Goal: Task Accomplishment & Management: Manage account settings

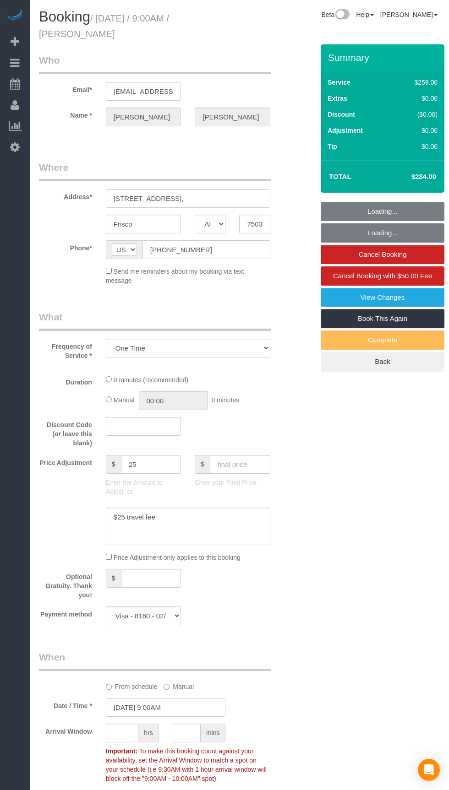
select select "[GEOGRAPHIC_DATA]"
select select "string:fspay-743b2206-3fd6-40d8-9191-6651d32f232c"
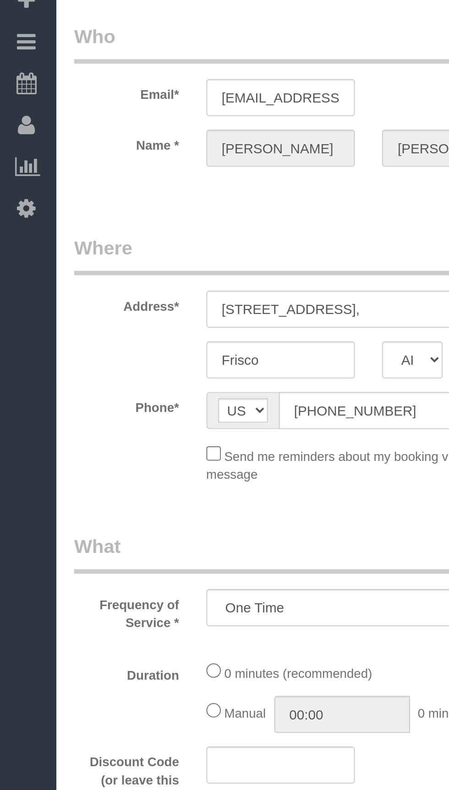
select select "object:1744"
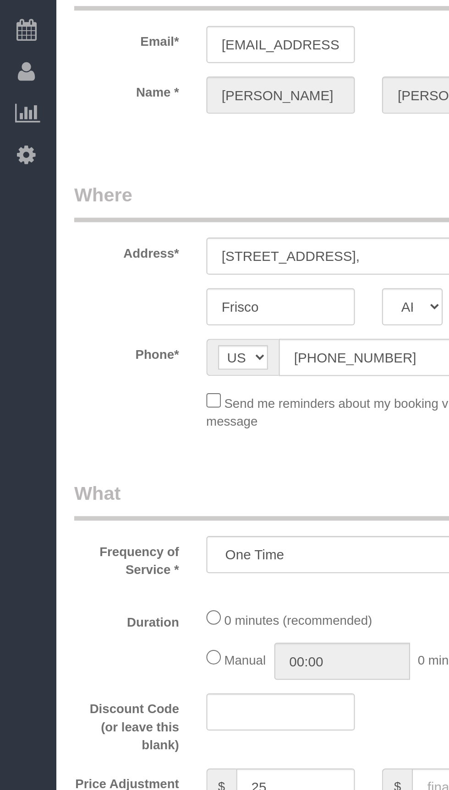
select select "3"
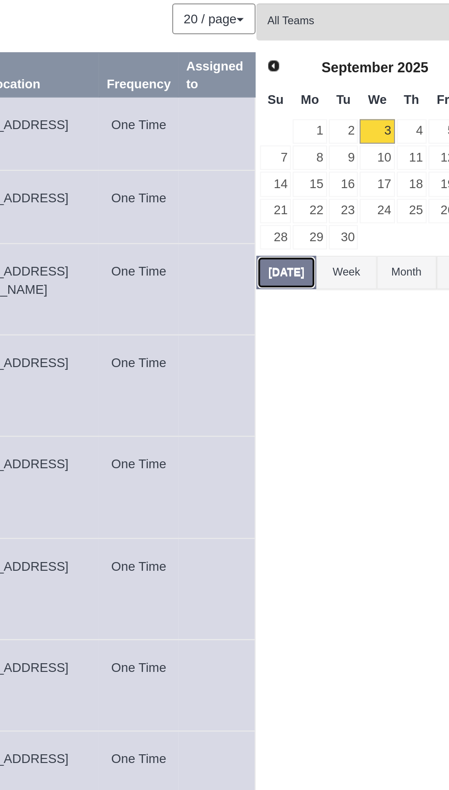
click at [326, 195] on button "[DATE]" at bounding box center [333, 195] width 30 height 17
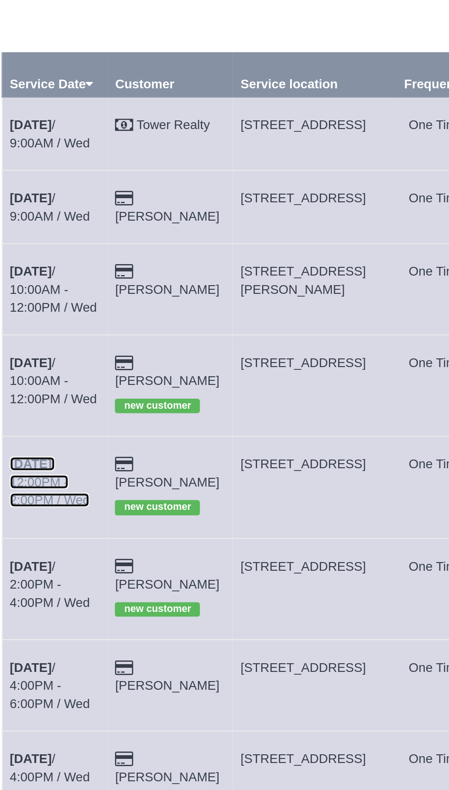
click at [67, 288] on link "[DATE] 12:00PM - 2:00PM / Wed" at bounding box center [63, 301] width 40 height 26
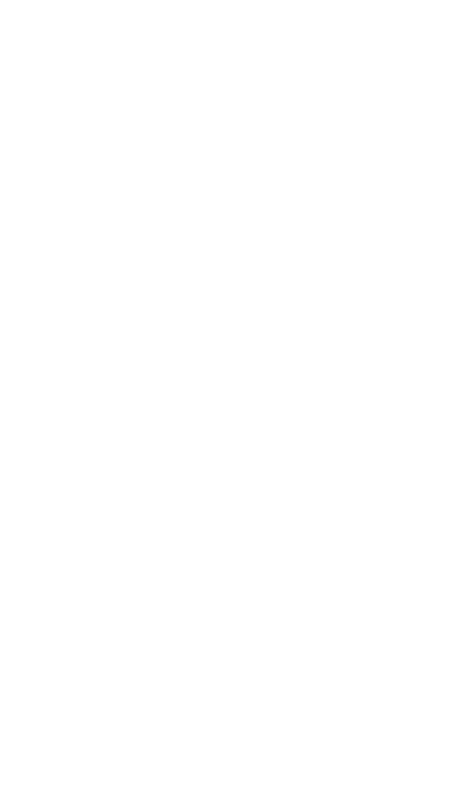
select select "[GEOGRAPHIC_DATA]"
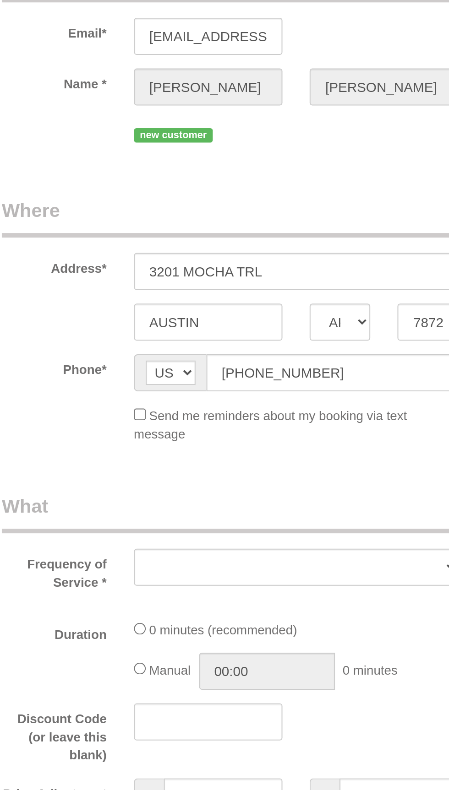
select select "string:fspay-1584b672-7799-4da0-ab4b-99fc13385431"
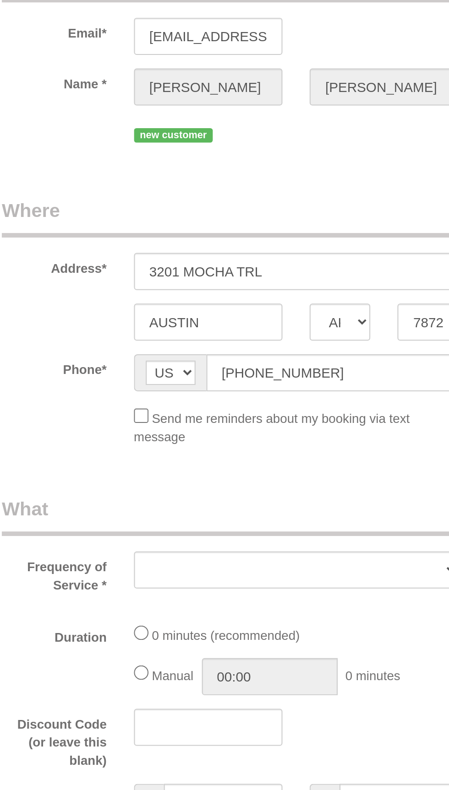
select select "object:2329"
select select "3"
select select "spot43"
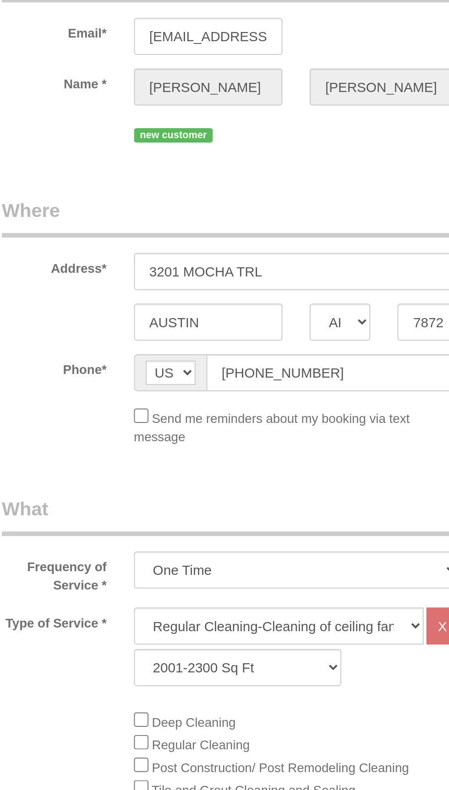
select select "object:2407"
select select "spot64"
